Goal: Task Accomplishment & Management: Use online tool/utility

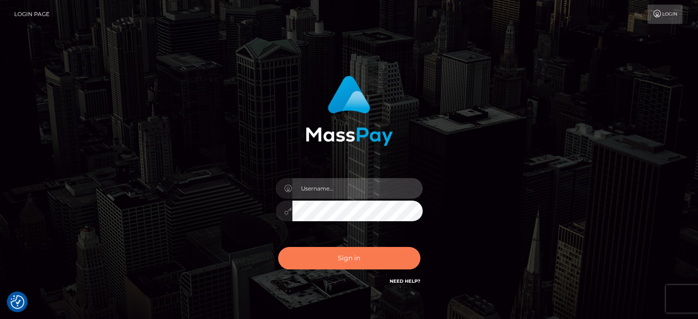
type input "[EMAIL_ADDRESS][DOMAIN_NAME]"
click at [346, 256] on button "Sign in" at bounding box center [349, 258] width 142 height 22
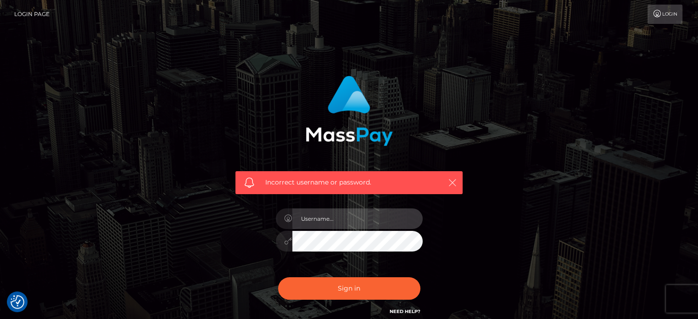
type input "[EMAIL_ADDRESS][DOMAIN_NAME]"
click at [452, 181] on icon "button" at bounding box center [452, 182] width 9 height 9
click at [404, 312] on link "Need Help?" at bounding box center [404, 311] width 31 height 6
